Goal: Transaction & Acquisition: Book appointment/travel/reservation

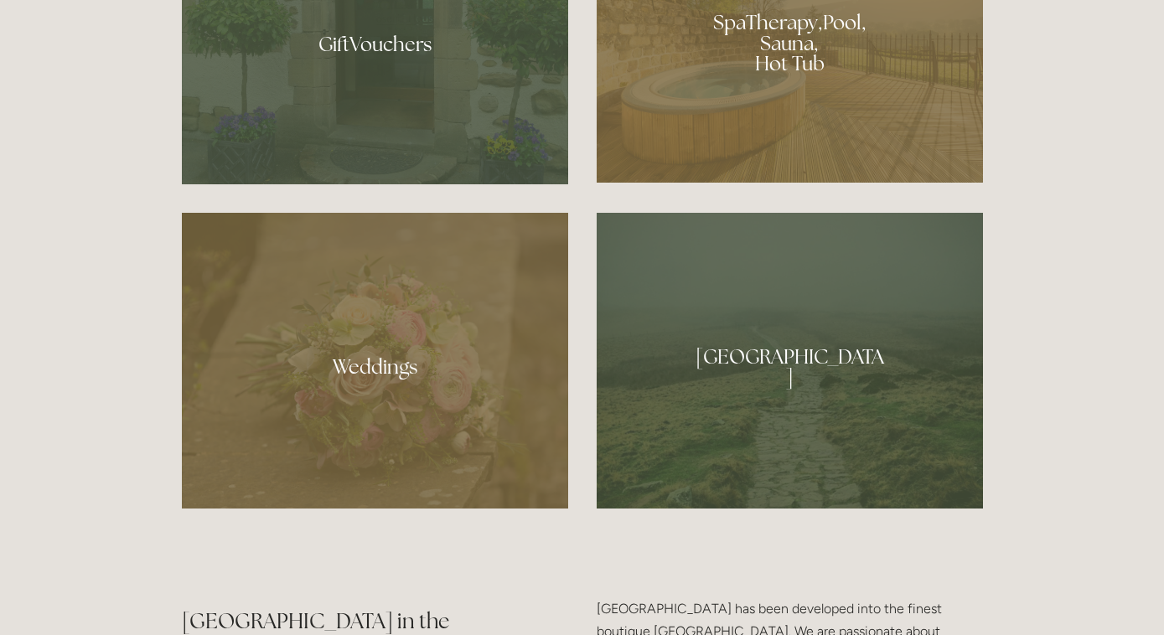
scroll to position [1469, 0]
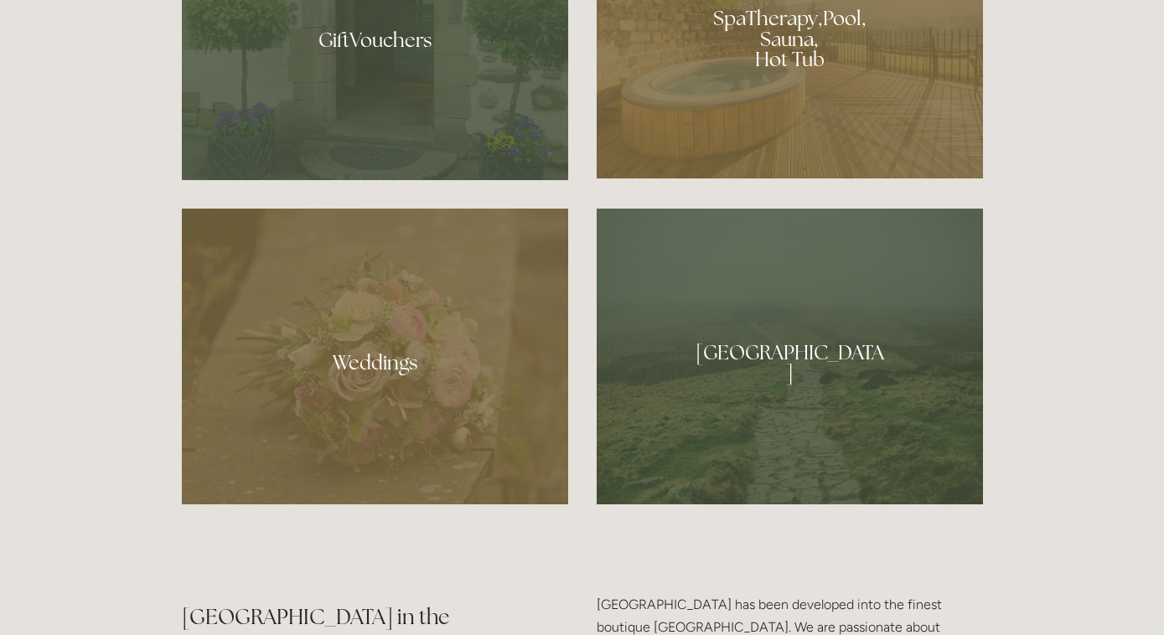
click at [787, 54] on div at bounding box center [790, 33] width 386 height 291
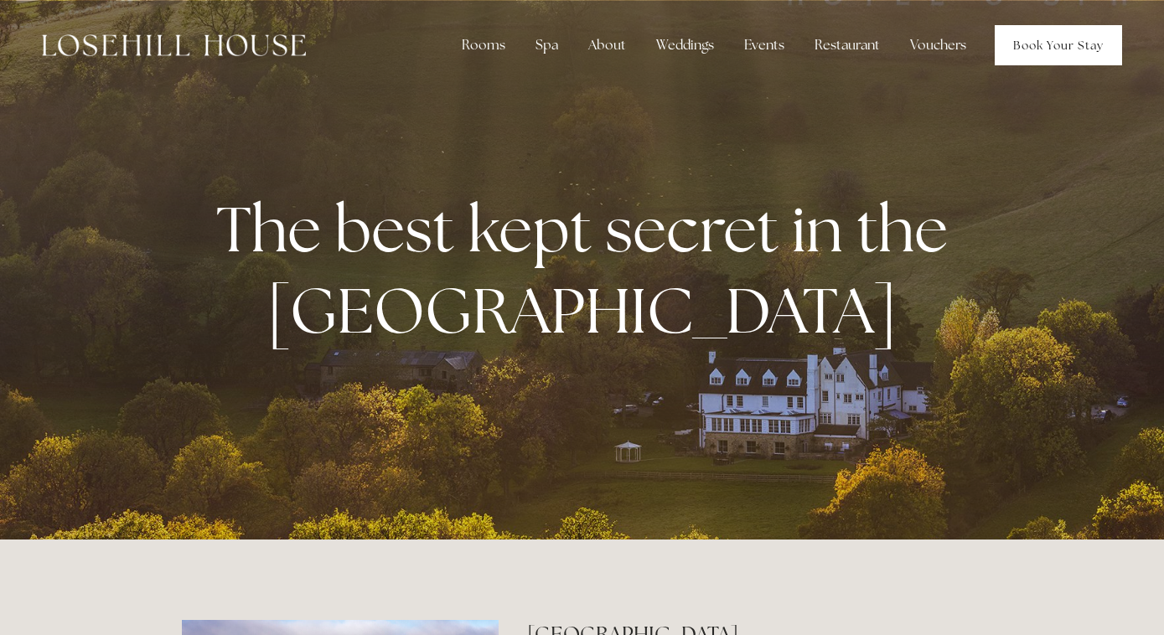
click at [1031, 53] on link "Book Your Stay" at bounding box center [1058, 45] width 127 height 40
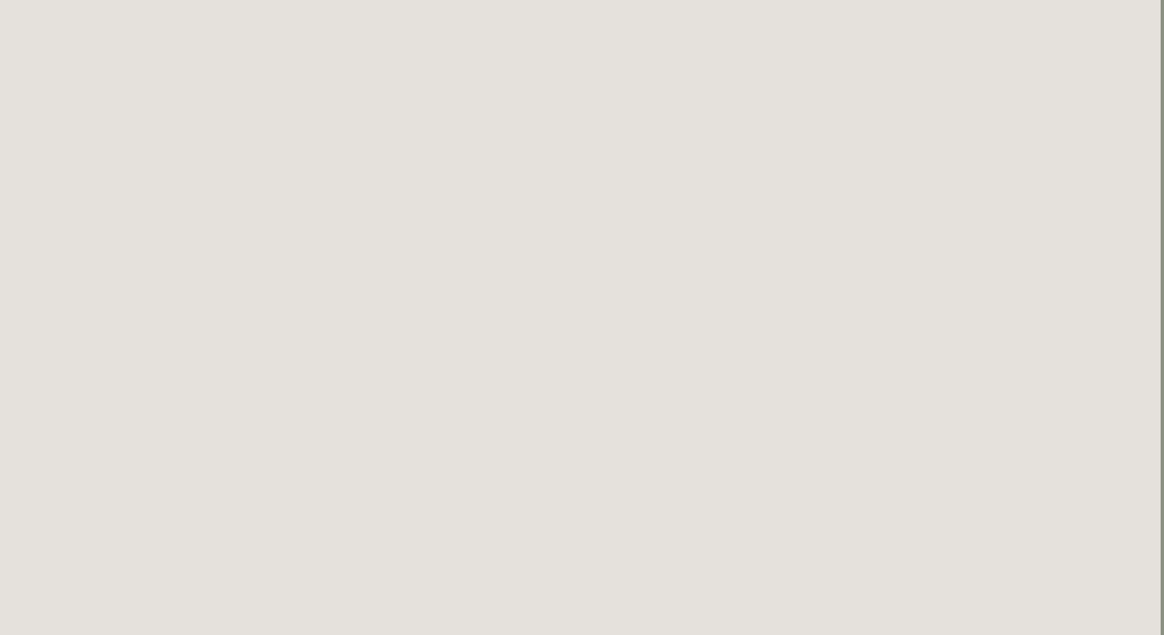
scroll to position [1583, 0]
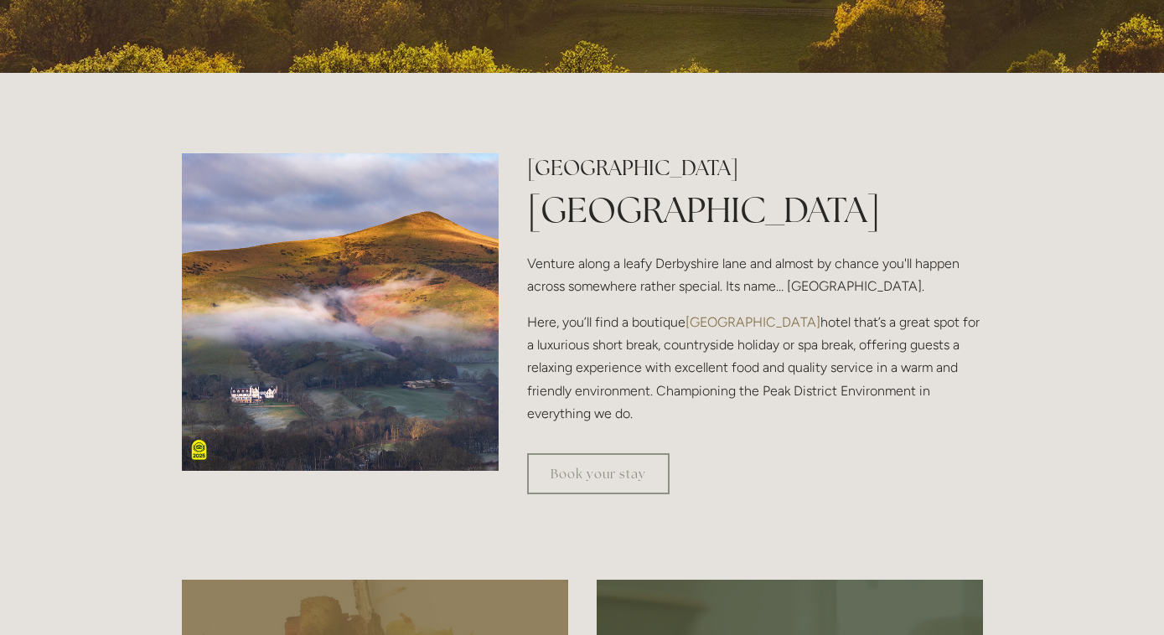
scroll to position [472, 0]
